Goal: Task Accomplishment & Management: Use online tool/utility

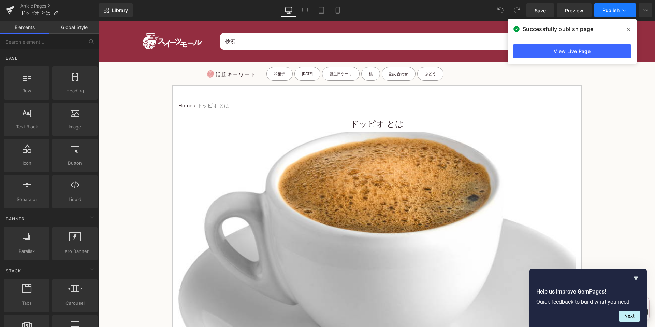
click at [619, 10] on span "Publish" at bounding box center [611, 10] width 17 height 5
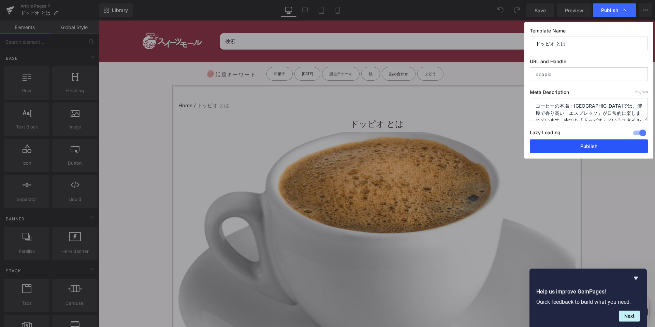
click at [567, 148] on button "Publish" at bounding box center [589, 146] width 118 height 14
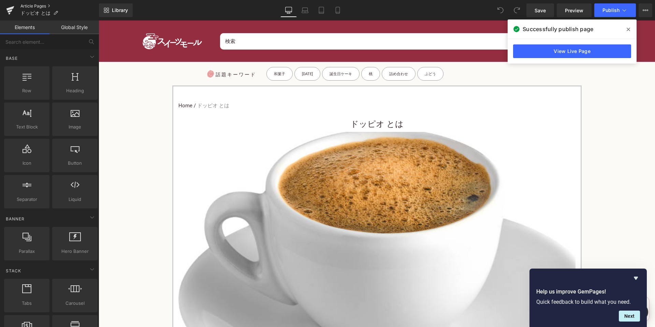
click at [45, 6] on link "Article Pages" at bounding box center [59, 5] width 78 height 5
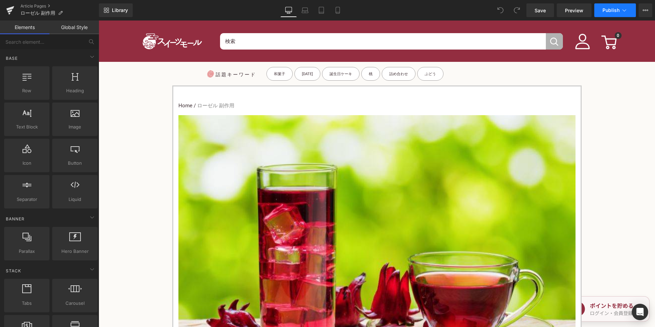
click at [618, 8] on span "Publish" at bounding box center [611, 10] width 17 height 5
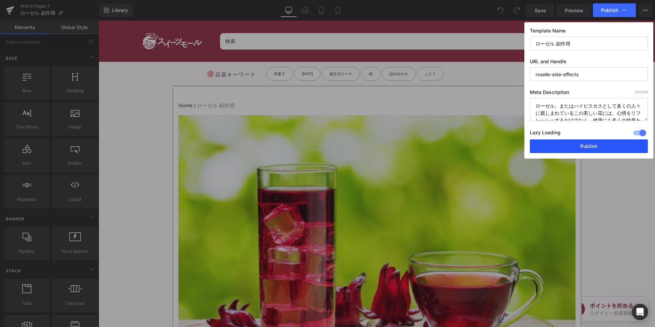
click at [560, 147] on button "Publish" at bounding box center [589, 146] width 118 height 14
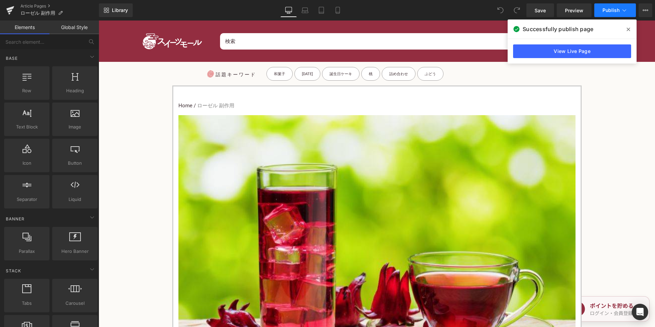
click at [624, 11] on icon at bounding box center [624, 10] width 7 height 7
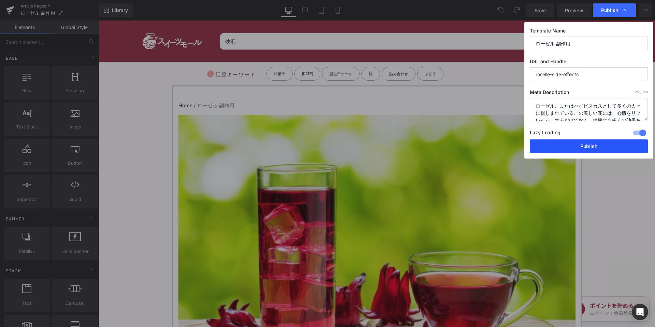
drag, startPoint x: 580, startPoint y: 146, endPoint x: 375, endPoint y: 106, distance: 208.8
click at [580, 146] on button "Publish" at bounding box center [589, 146] width 118 height 14
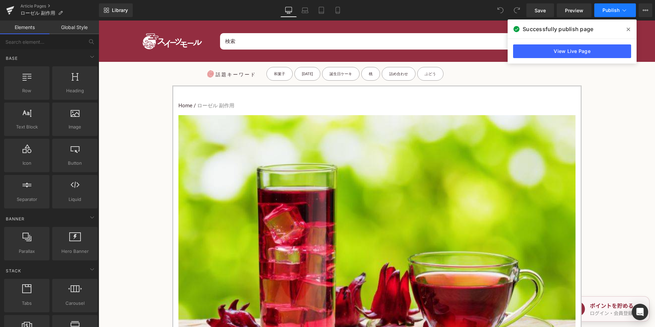
click at [604, 13] on button "Publish" at bounding box center [615, 10] width 42 height 14
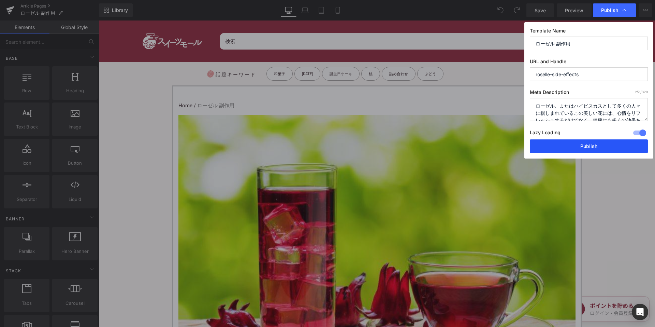
drag, startPoint x: 562, startPoint y: 141, endPoint x: 438, endPoint y: 137, distance: 124.6
click at [562, 141] on button "Publish" at bounding box center [589, 146] width 118 height 14
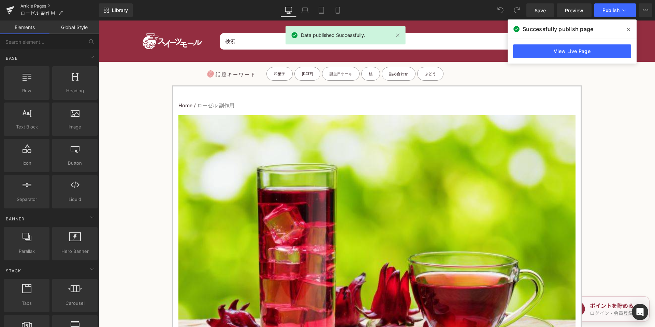
click at [42, 5] on link "Article Pages" at bounding box center [59, 5] width 78 height 5
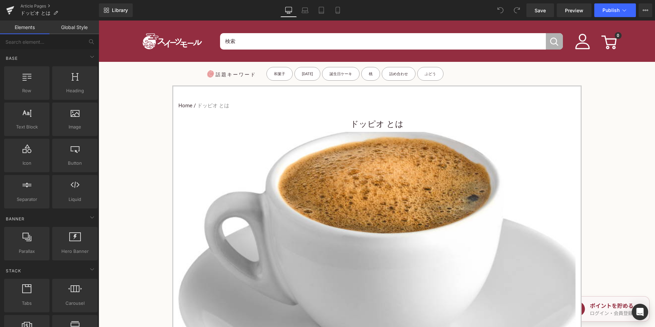
click at [600, 18] on div "Library Desktop Desktop Laptop Tablet Mobile Save Preview Publish Scheduled Vie…" at bounding box center [377, 10] width 556 height 20
click at [604, 14] on button "Publish" at bounding box center [615, 10] width 42 height 14
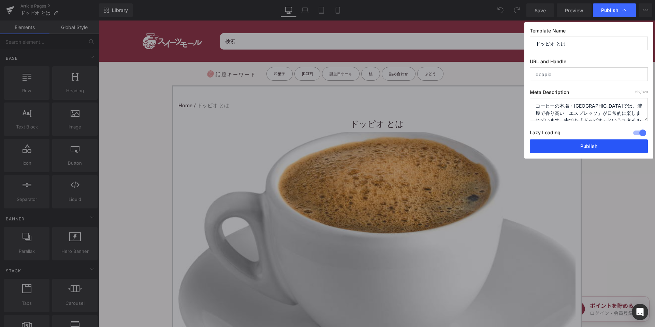
click at [566, 146] on button "Publish" at bounding box center [589, 146] width 118 height 14
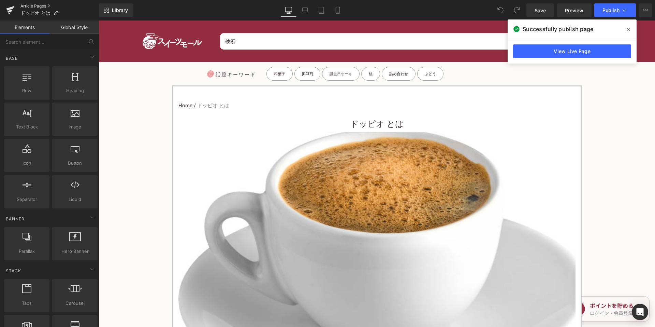
click at [25, 6] on link "Article Pages" at bounding box center [59, 5] width 78 height 5
